Goal: Information Seeking & Learning: Learn about a topic

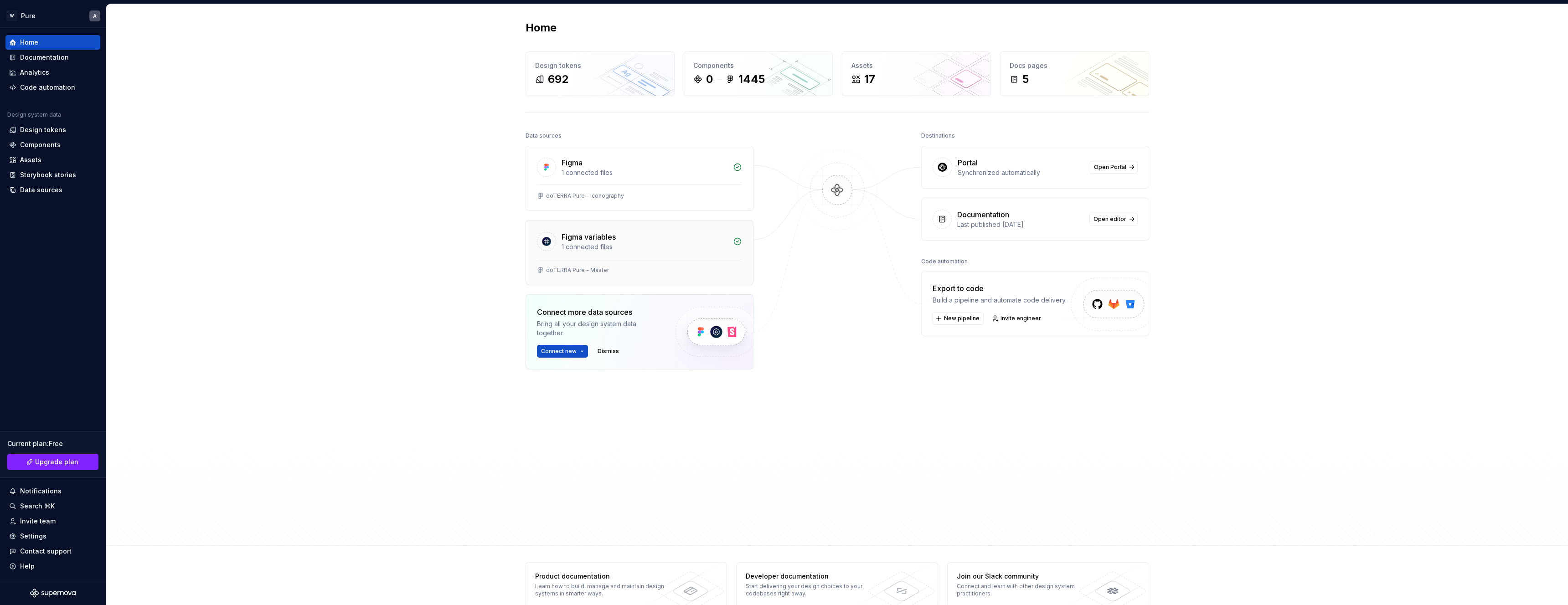
click at [737, 243] on icon at bounding box center [738, 242] width 9 height 9
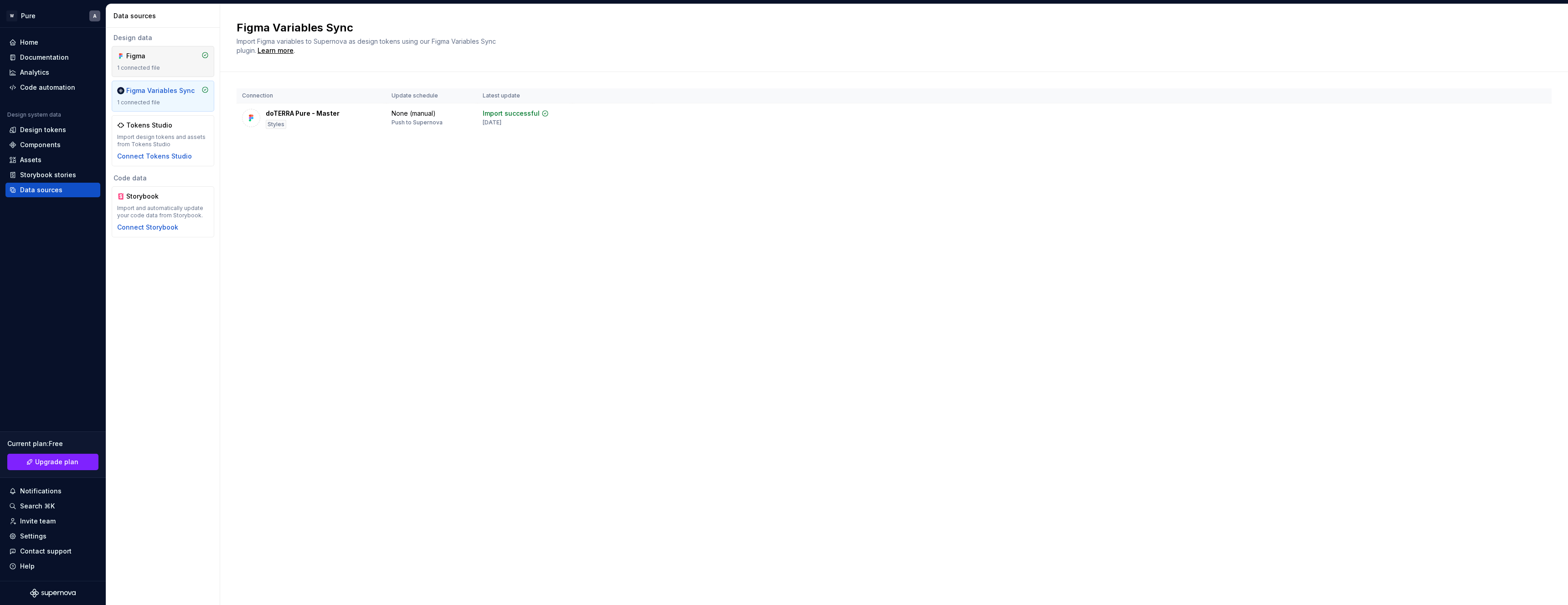
click at [181, 67] on div "1 connected file" at bounding box center [162, 68] width 92 height 7
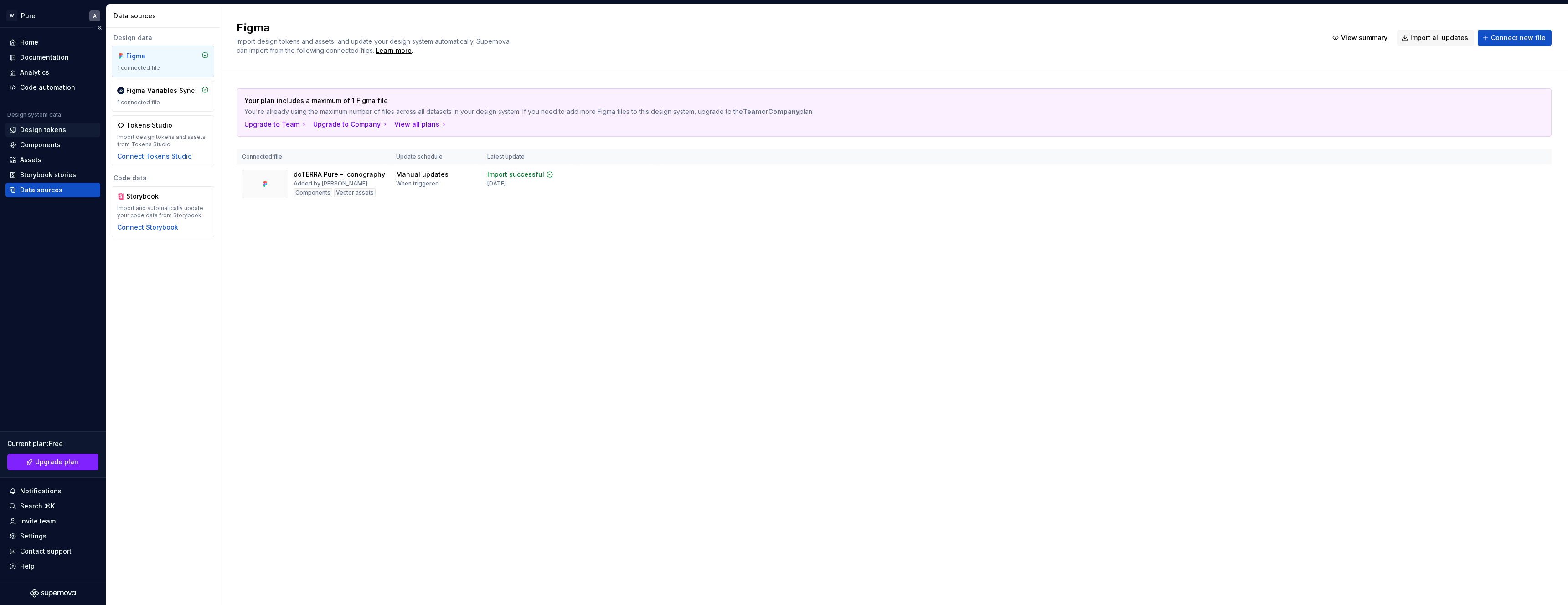
click at [44, 131] on div "Design tokens" at bounding box center [43, 129] width 46 height 9
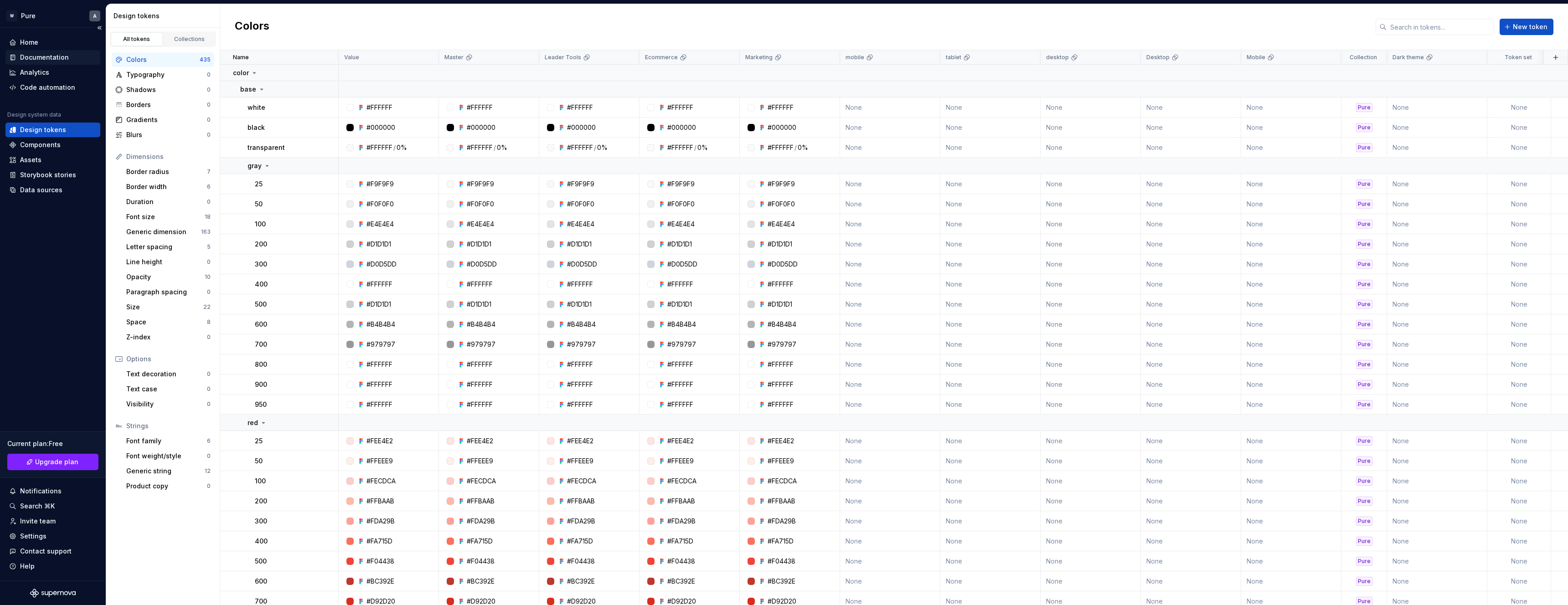
click at [40, 59] on div "Documentation" at bounding box center [44, 57] width 49 height 9
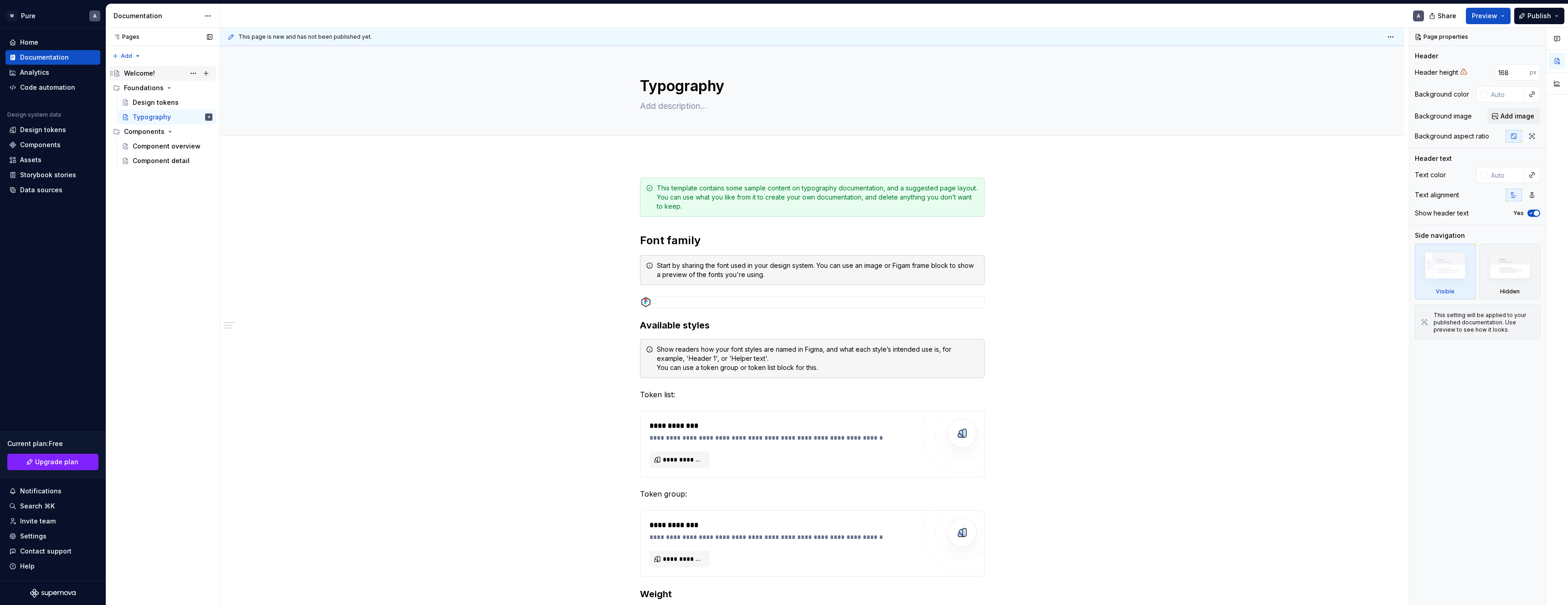
click at [143, 72] on div "Welcome!" at bounding box center [139, 73] width 31 height 9
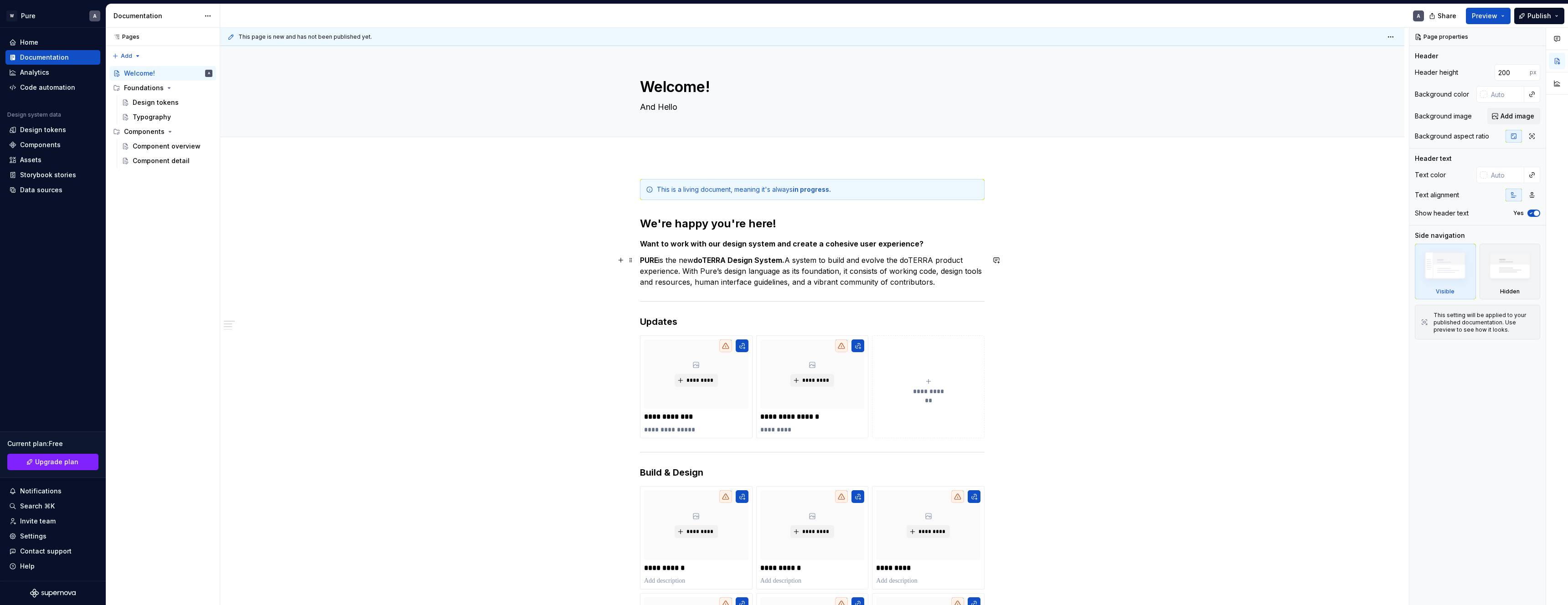
click at [367, 268] on div "**********" at bounding box center [815, 317] width 1189 height 578
type textarea "*"
